Goal: Navigation & Orientation: Find specific page/section

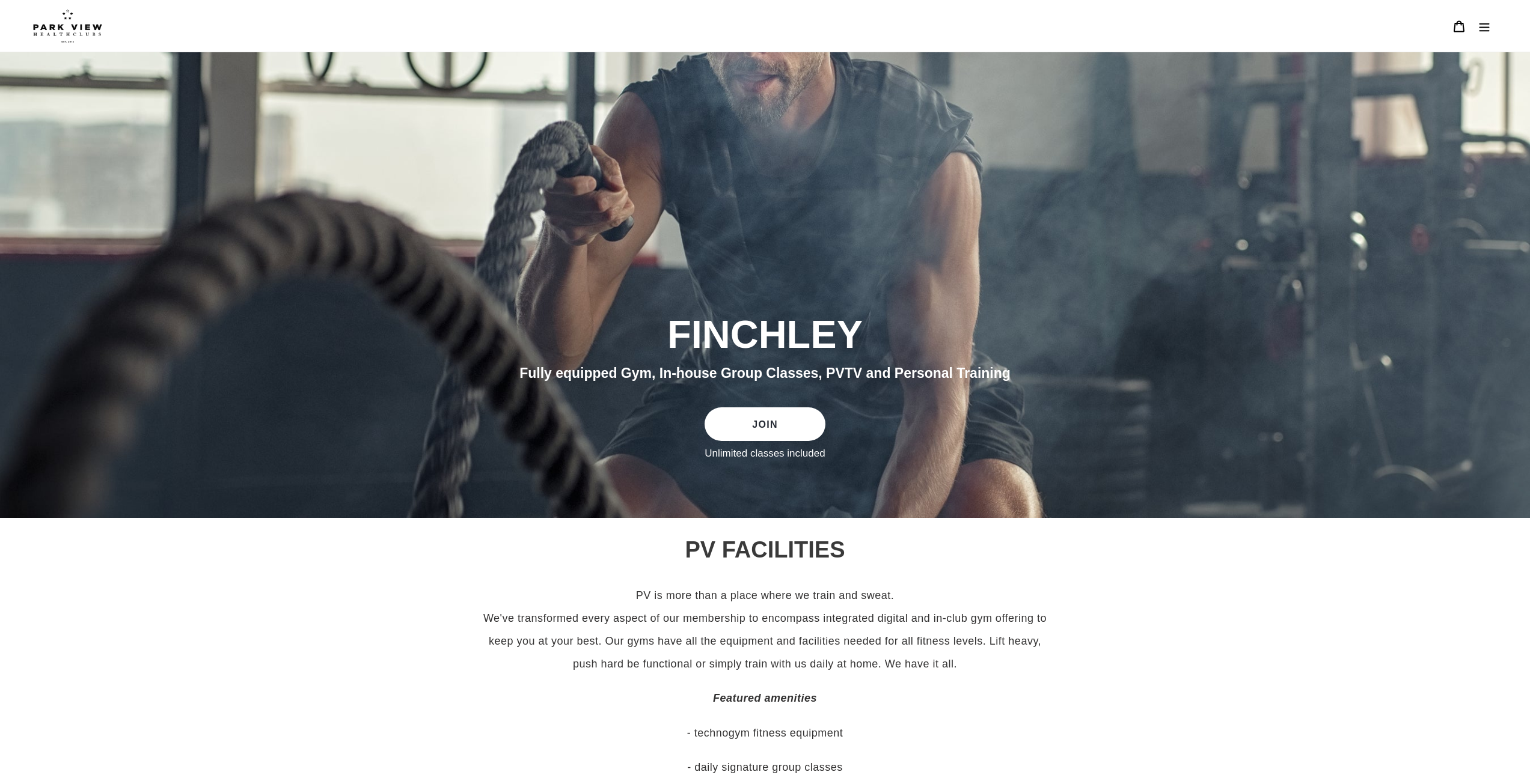
click at [1485, 33] on button "Menu" at bounding box center [1484, 26] width 25 height 26
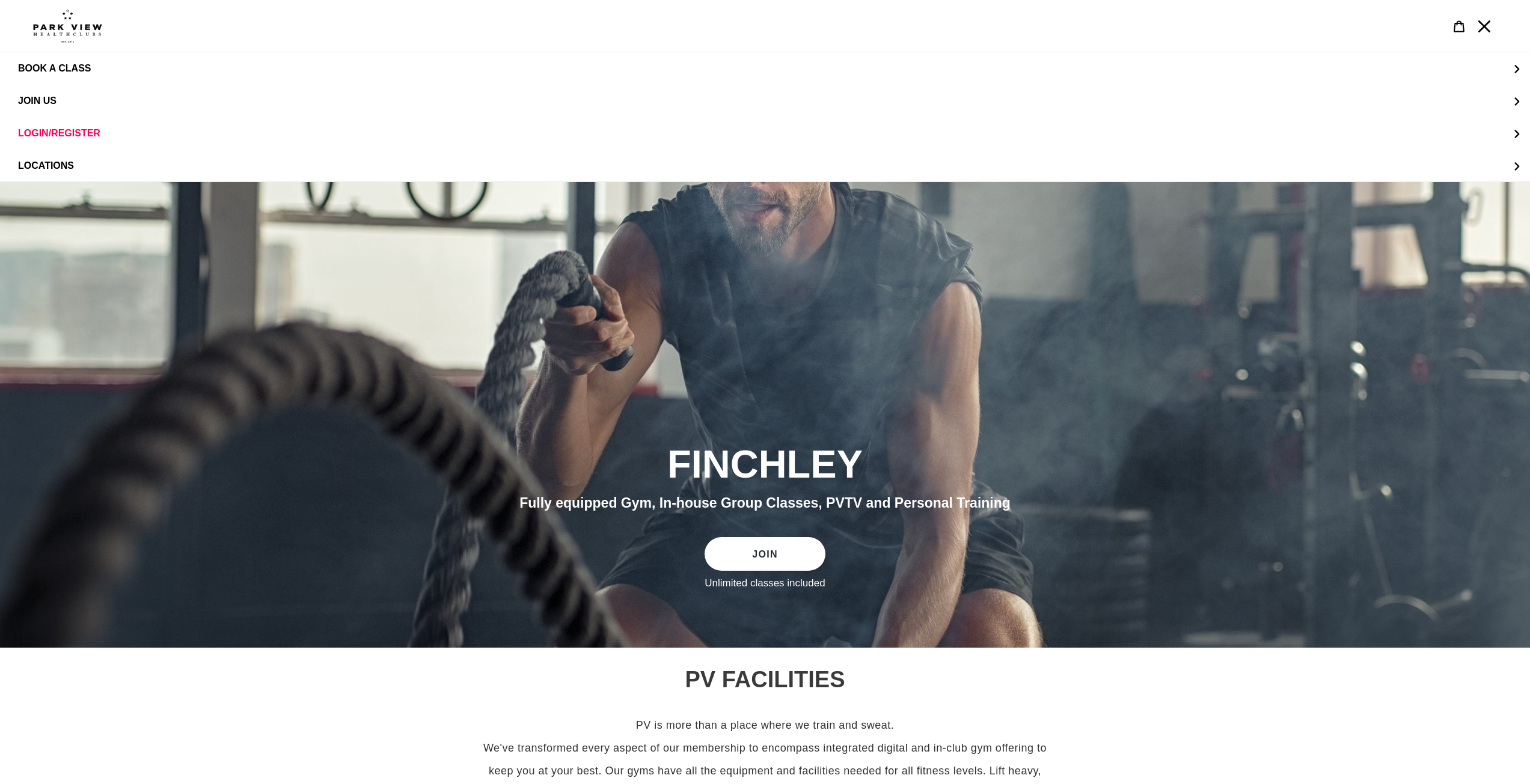
click at [1157, 350] on div "slideshow" at bounding box center [765, 415] width 1530 height 466
click at [58, 169] on span "LOCATIONS" at bounding box center [45, 165] width 56 height 10
click at [83, 129] on span "Finchley" at bounding box center [66, 133] width 48 height 11
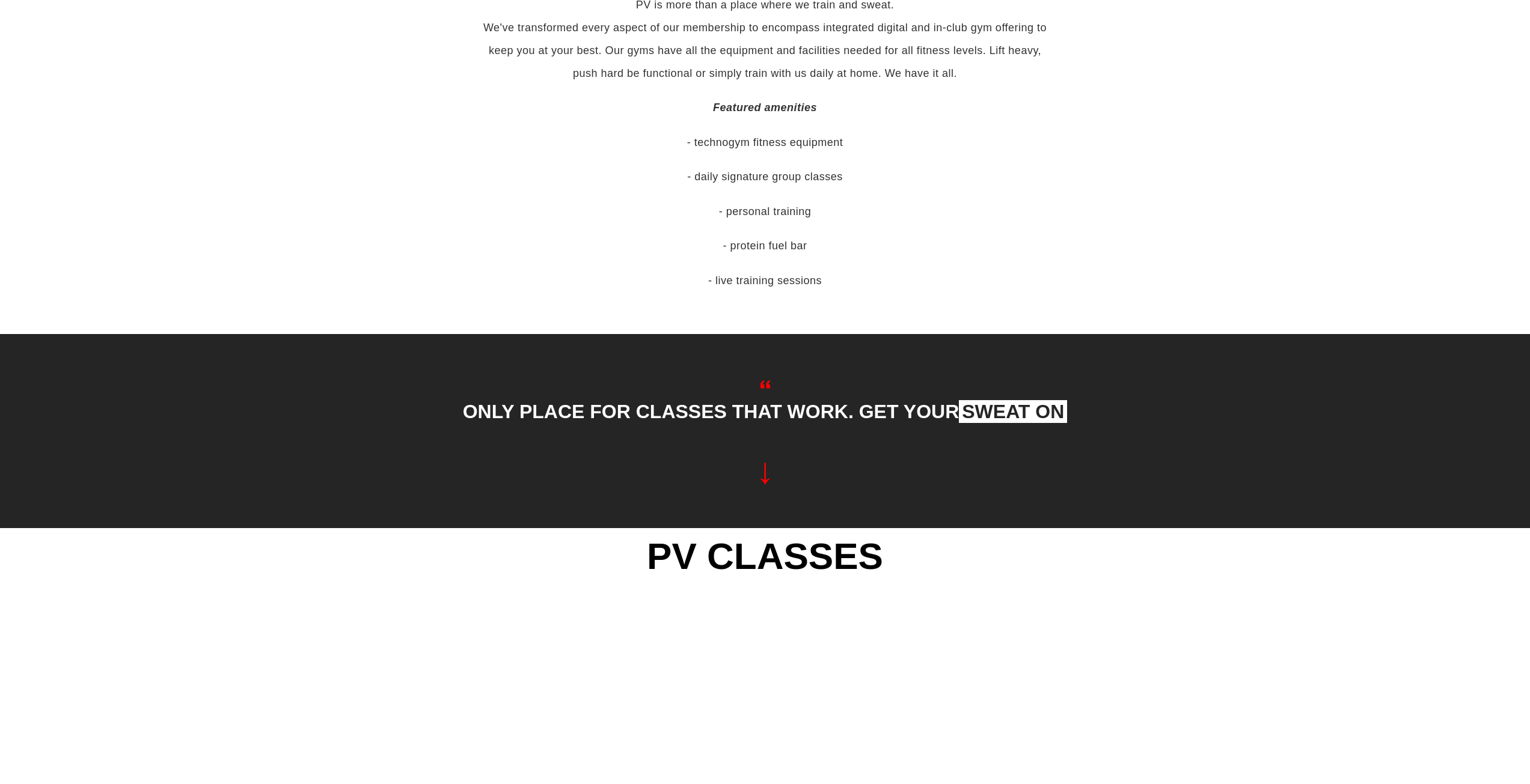
scroll to position [831, 0]
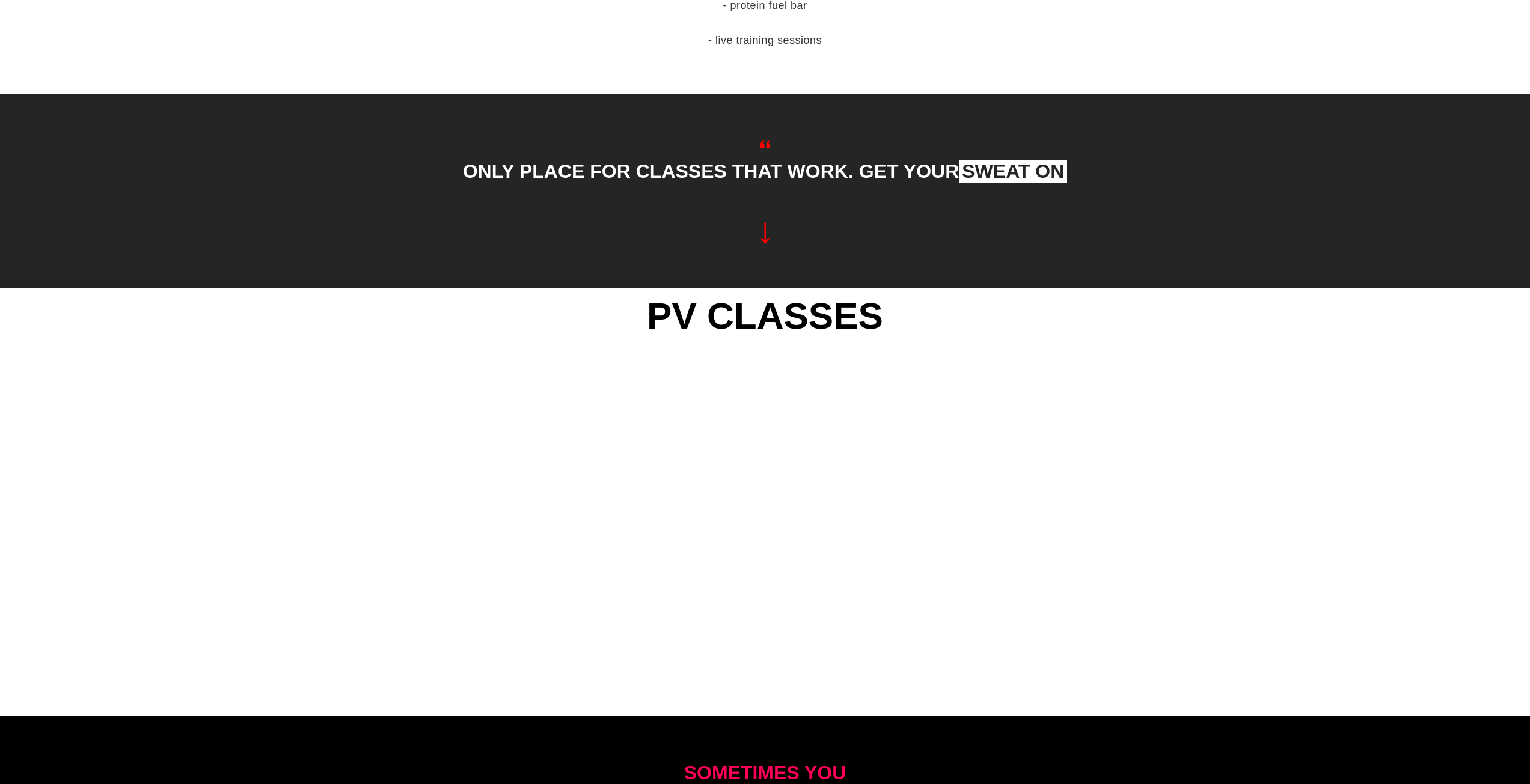
click at [1147, 174] on section "ONLY PLACE FOR CLASSES THAT WORK. GET YOUR SWEAT ON" at bounding box center [765, 191] width 1530 height 194
click at [36, 280] on section "ONLY PLACE FOR CLASSES THAT WORK. GET YOUR SWEAT ON" at bounding box center [765, 191] width 1530 height 194
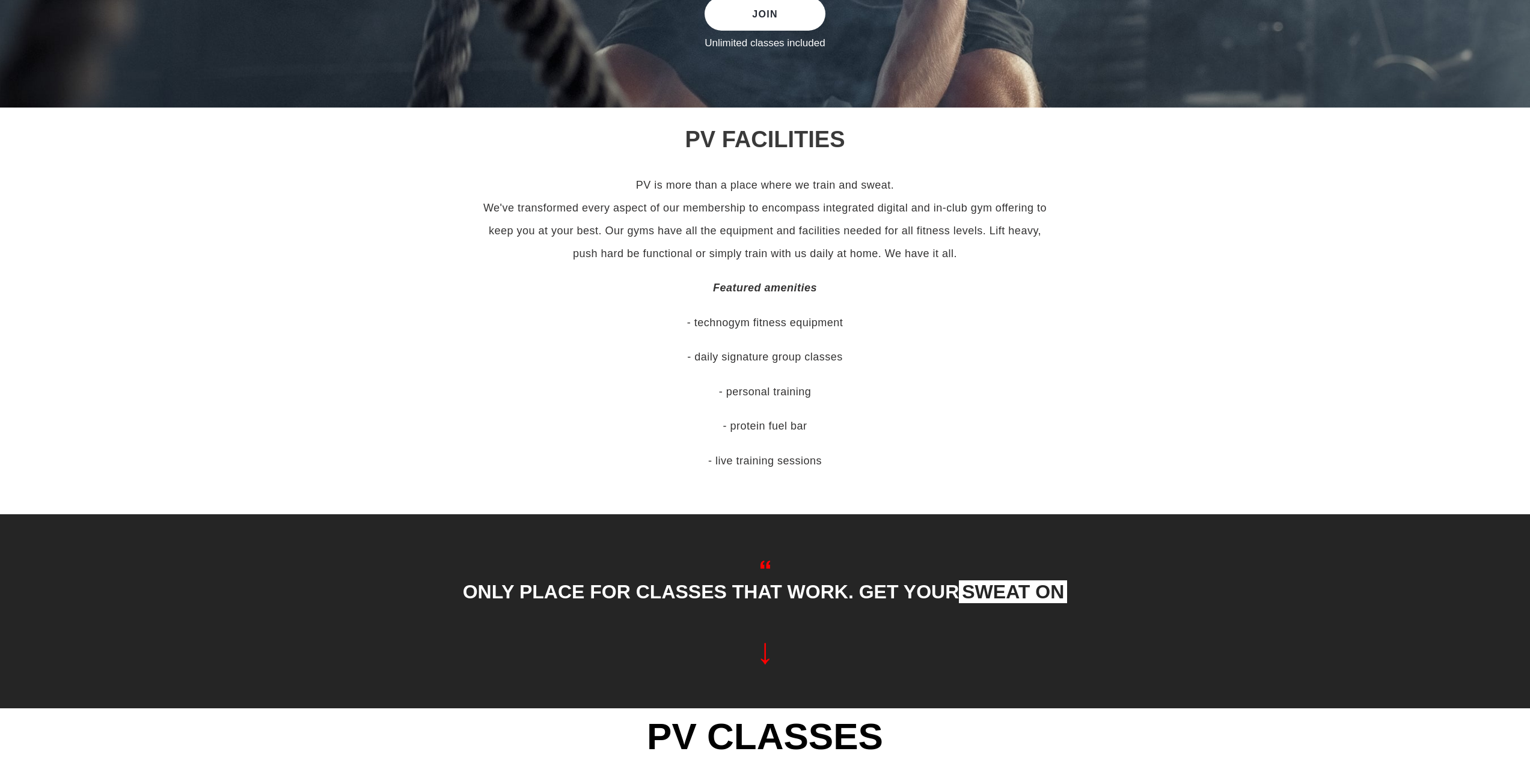
scroll to position [0, 0]
